Goal: Information Seeking & Learning: Check status

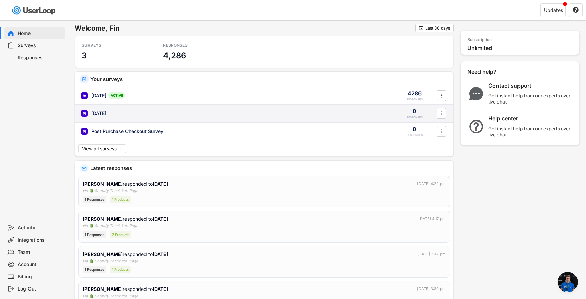
click at [212, 107] on div "[DATE] 0 RESPONSES " at bounding box center [264, 113] width 379 height 18
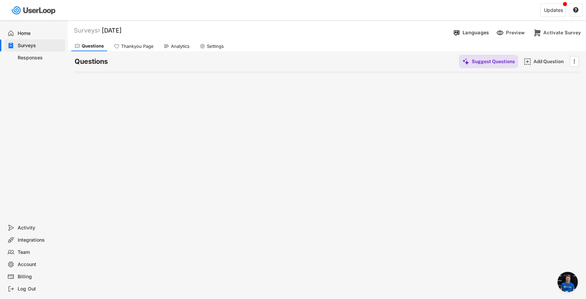
click at [47, 40] on div "Surveys" at bounding box center [34, 45] width 61 height 12
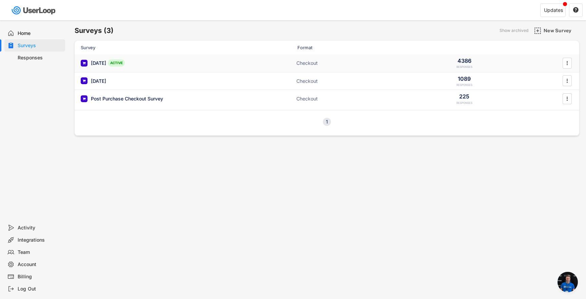
click at [173, 63] on div "[DATE] ACTIVE" at bounding box center [149, 62] width 136 height 7
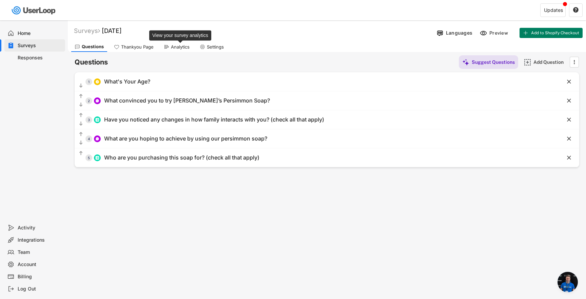
click at [175, 49] on div "Analytics" at bounding box center [180, 47] width 19 height 6
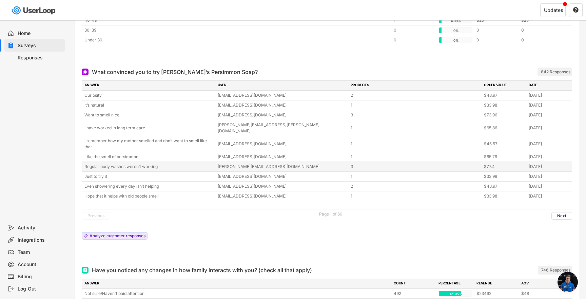
scroll to position [203, 0]
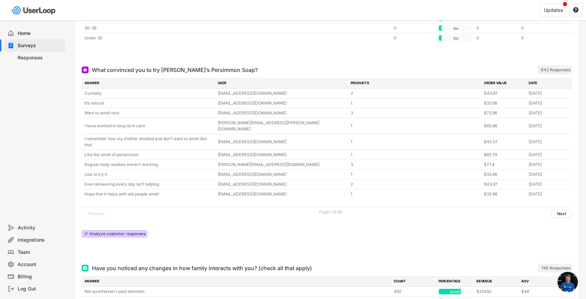
click at [135, 232] on div "Analyze customer responses" at bounding box center [118, 234] width 56 height 4
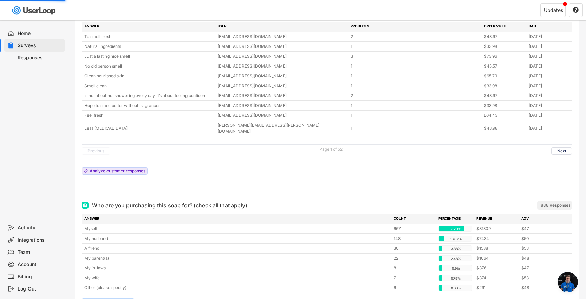
scroll to position [615, 0]
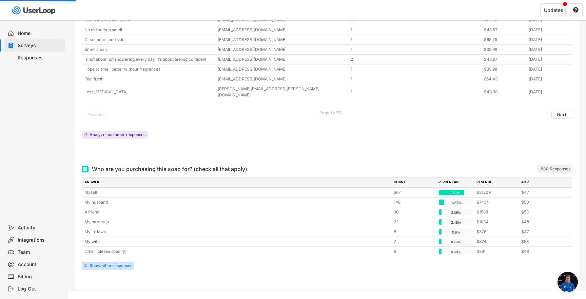
click at [113, 264] on div "Show other responses" at bounding box center [111, 266] width 43 height 4
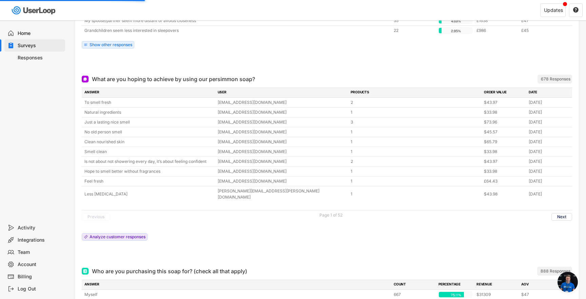
scroll to position [515, 0]
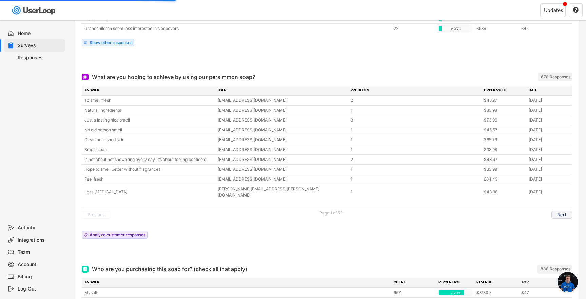
click at [568, 211] on button "Next" at bounding box center [562, 214] width 21 height 7
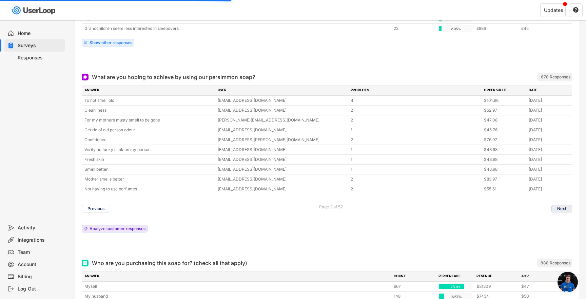
click at [568, 206] on button "Next" at bounding box center [562, 208] width 21 height 7
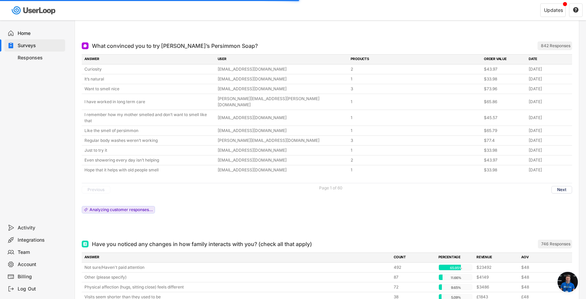
scroll to position [224, 0]
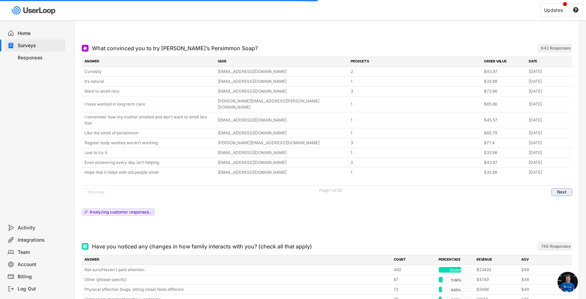
click at [555, 188] on button "Next" at bounding box center [562, 191] width 21 height 7
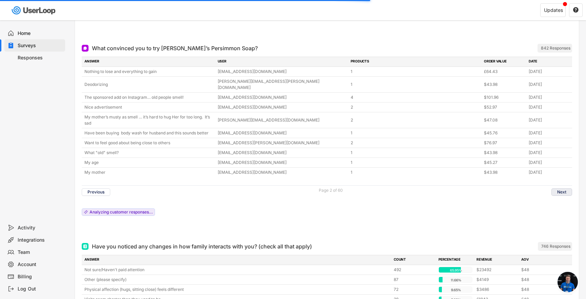
click at [562, 188] on button "Next" at bounding box center [562, 191] width 21 height 7
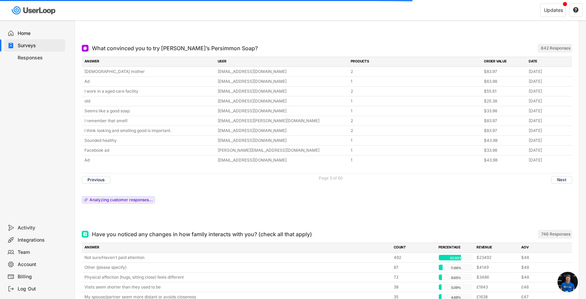
click at [562, 184] on div "Previous Page 3 of 60 Next" at bounding box center [327, 179] width 490 height 13
